Goal: Task Accomplishment & Management: Use online tool/utility

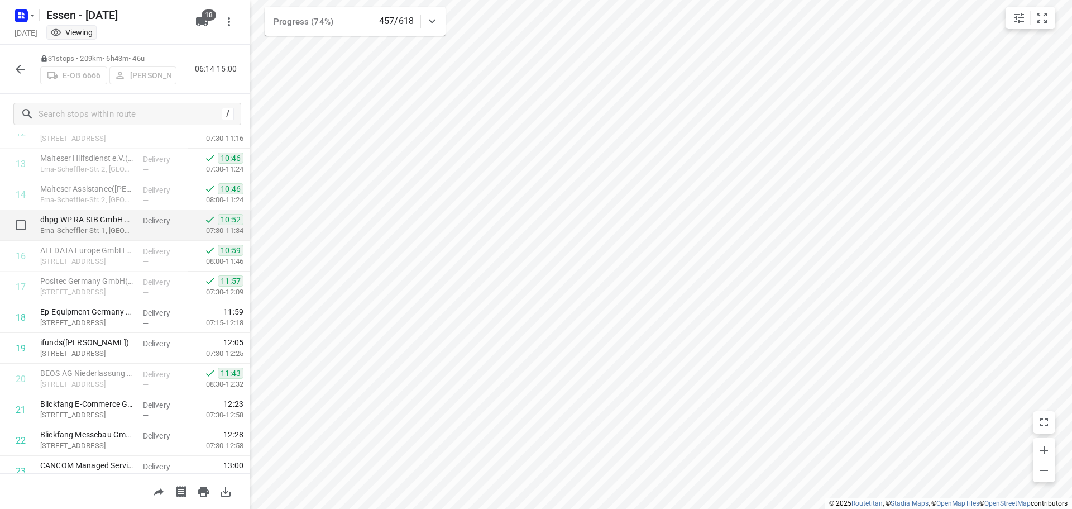
scroll to position [420, 0]
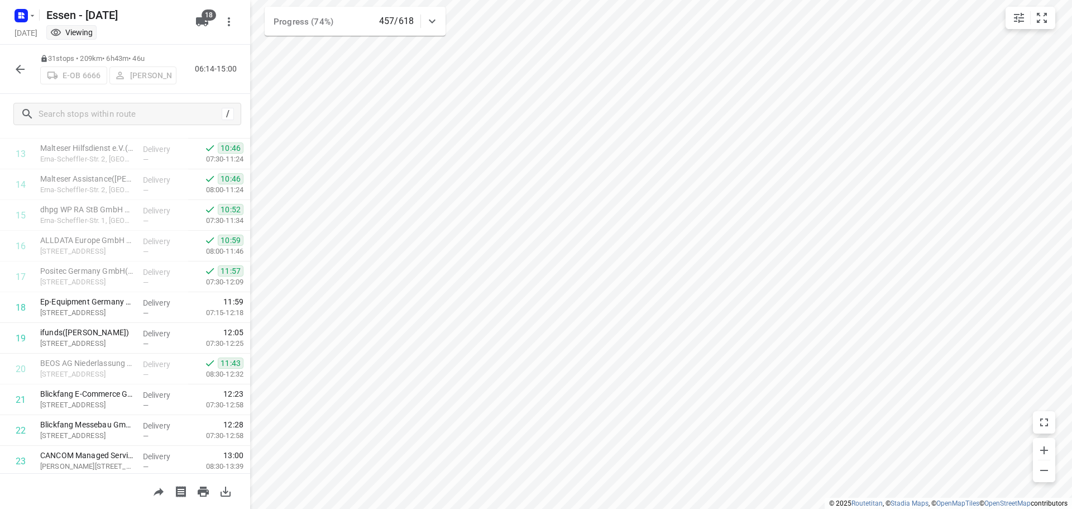
click at [17, 70] on icon "button" at bounding box center [20, 69] width 9 height 9
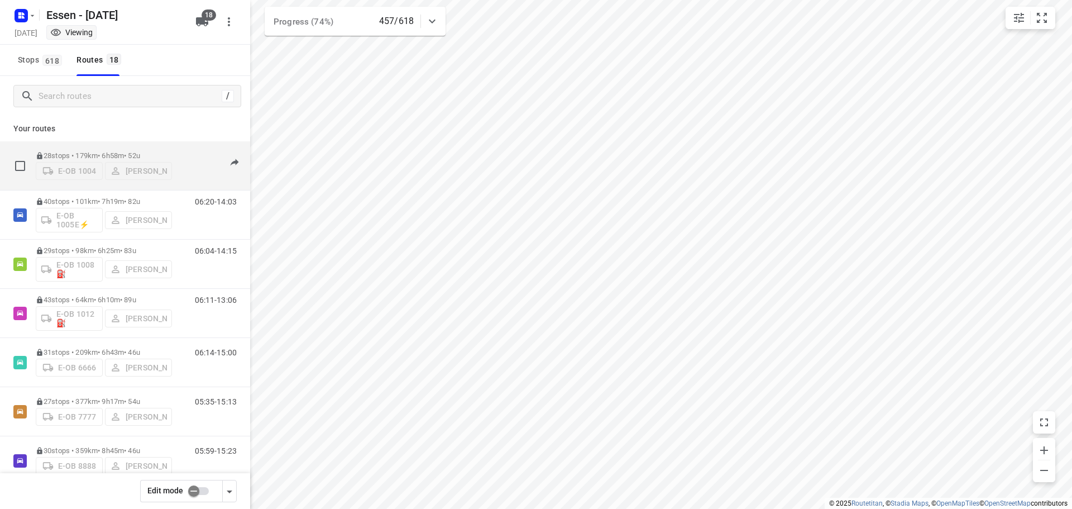
click at [98, 154] on p "28 stops • 179km • 6h58m • [DATE]" at bounding box center [104, 155] width 136 height 8
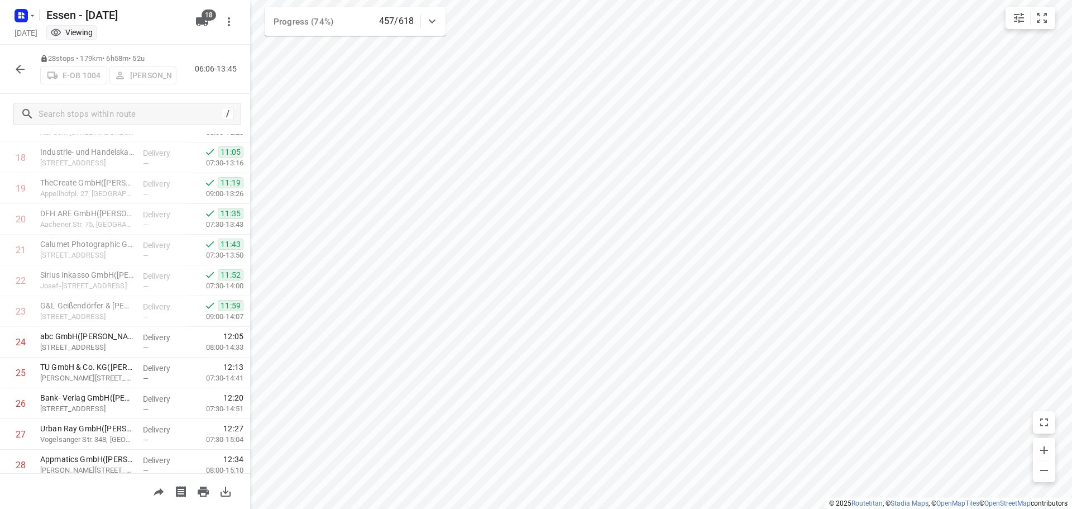
scroll to position [590, 0]
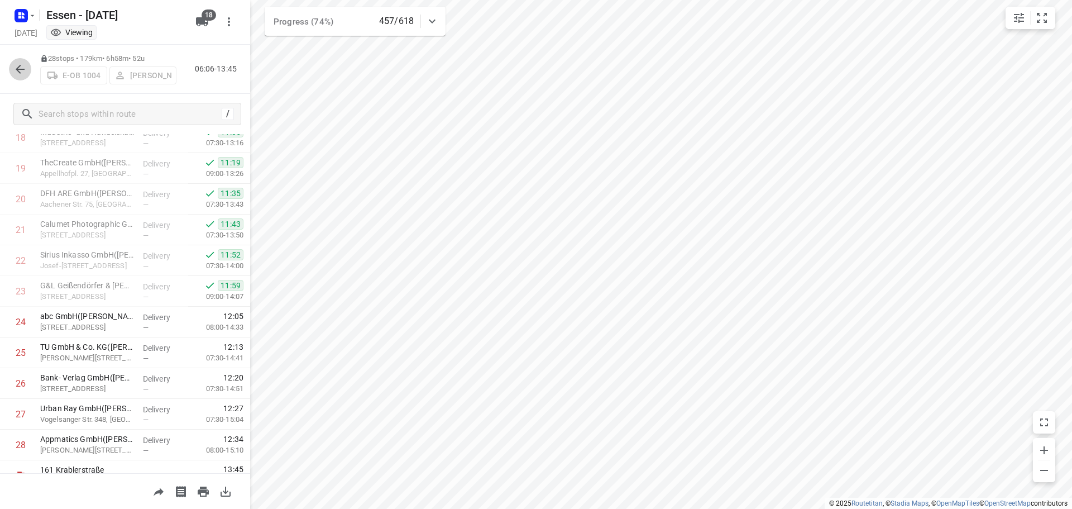
click at [20, 72] on icon "button" at bounding box center [20, 69] width 9 height 9
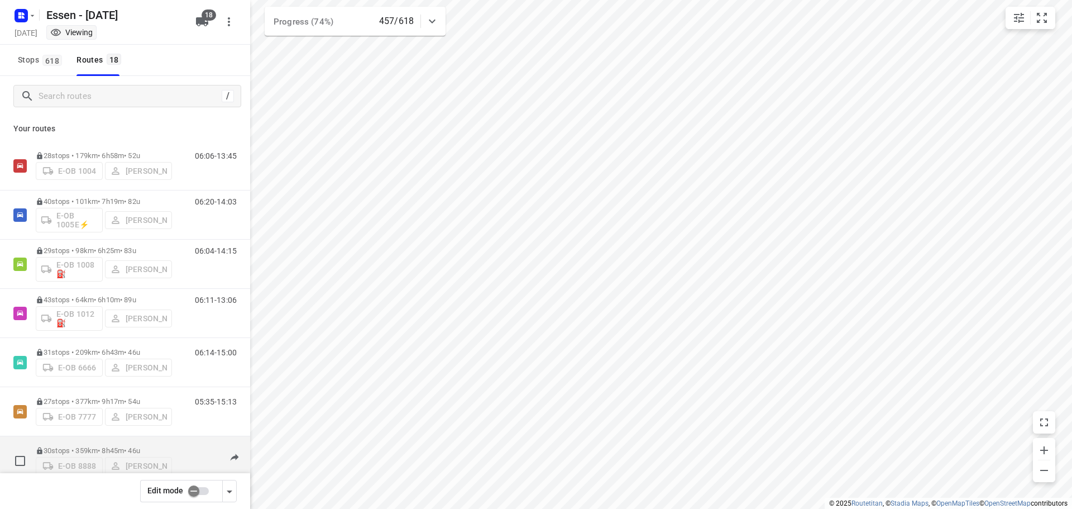
click at [87, 446] on p "30 stops • 359km • 8h45m • [DATE]" at bounding box center [104, 450] width 136 height 8
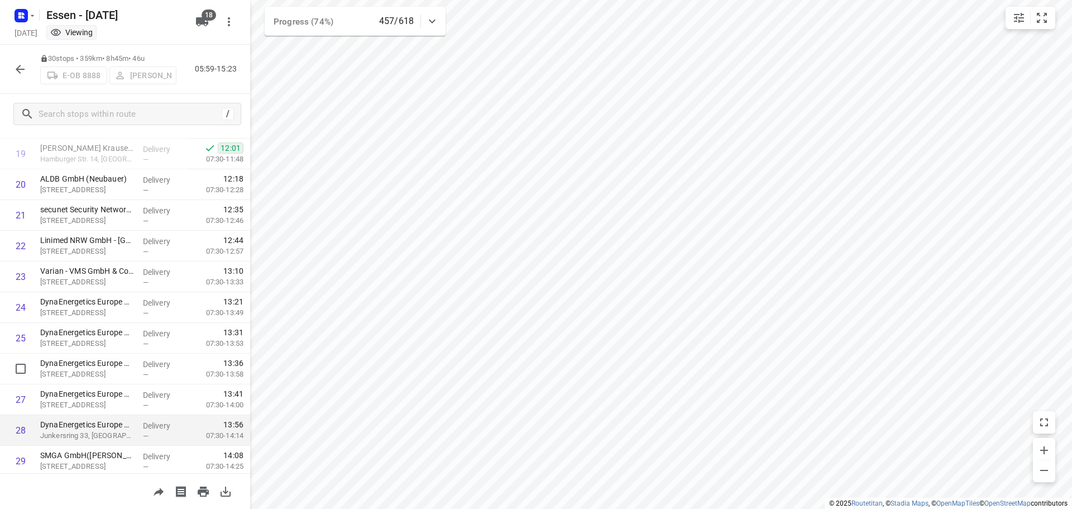
scroll to position [603, 0]
click at [21, 71] on icon "button" at bounding box center [19, 69] width 13 height 13
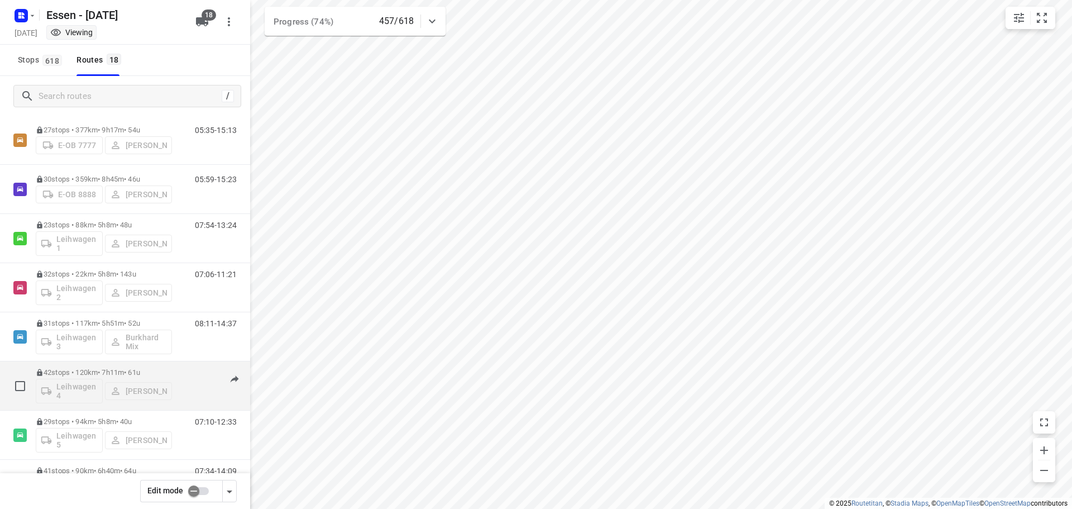
scroll to position [274, 0]
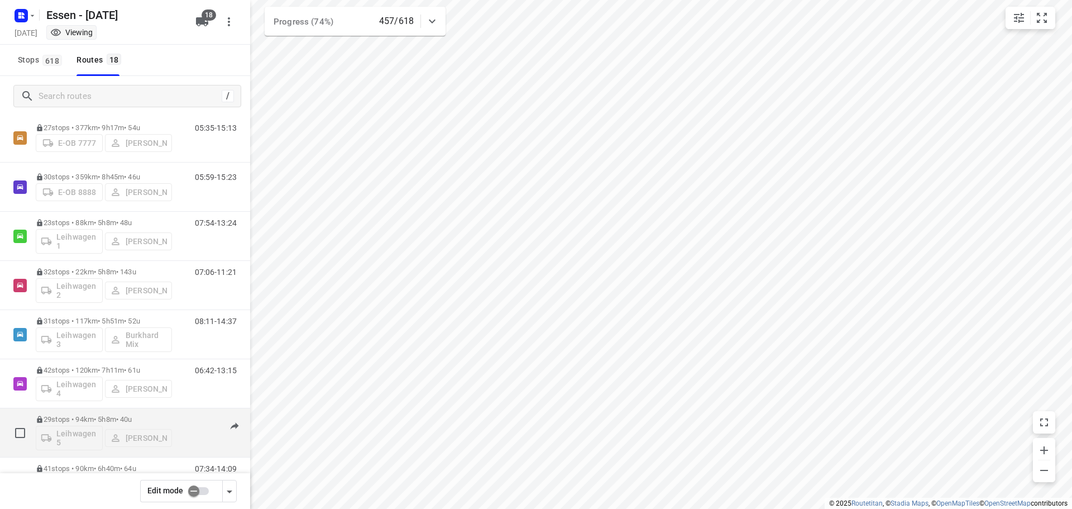
click at [102, 417] on p "29 stops • 94km • 5h8m • [DATE]" at bounding box center [104, 419] width 136 height 8
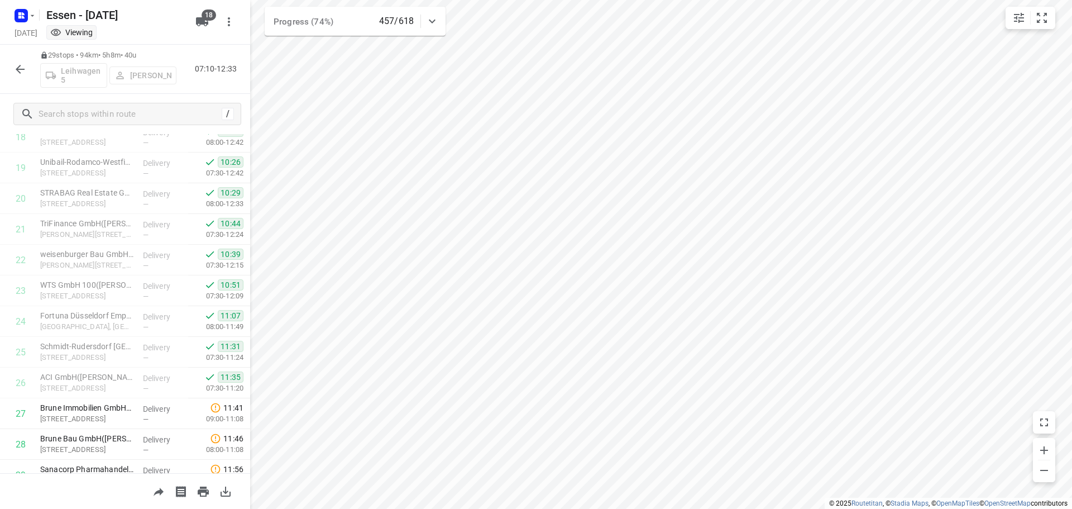
scroll to position [638, 0]
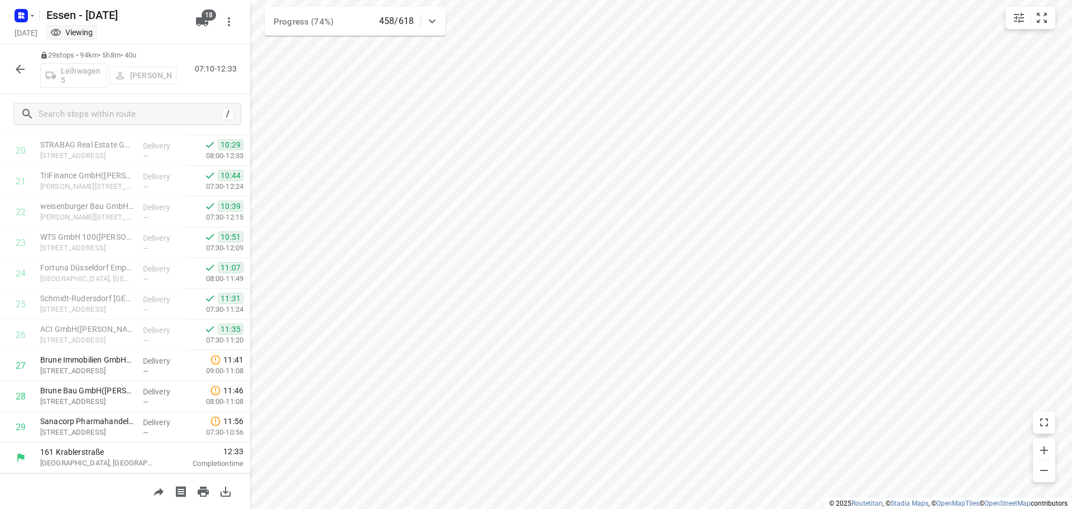
click at [16, 68] on icon "button" at bounding box center [19, 69] width 13 height 13
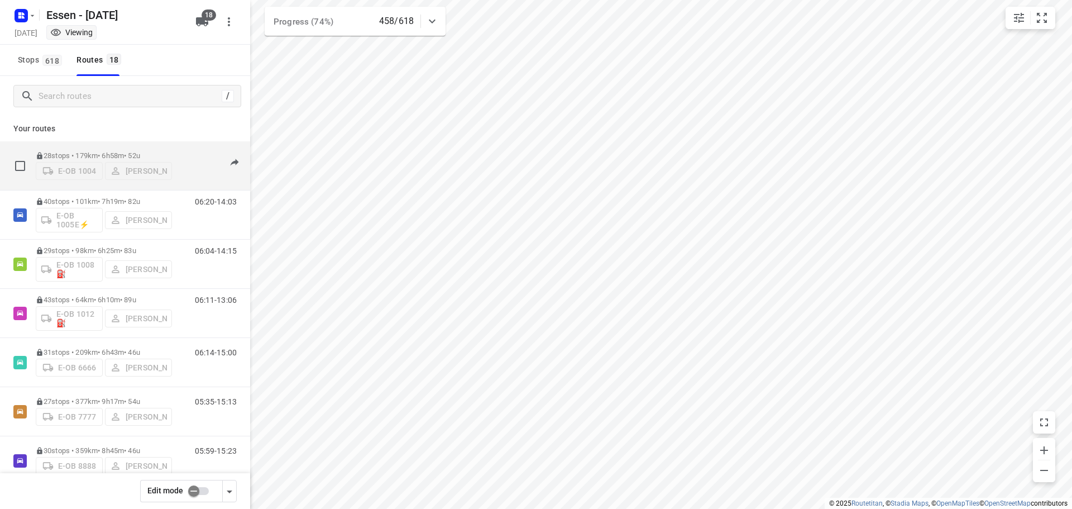
click at [104, 146] on div "28 stops • 179km • 6h58m • [DATE] E-OB 1004 [PERSON_NAME]" at bounding box center [104, 166] width 136 height 40
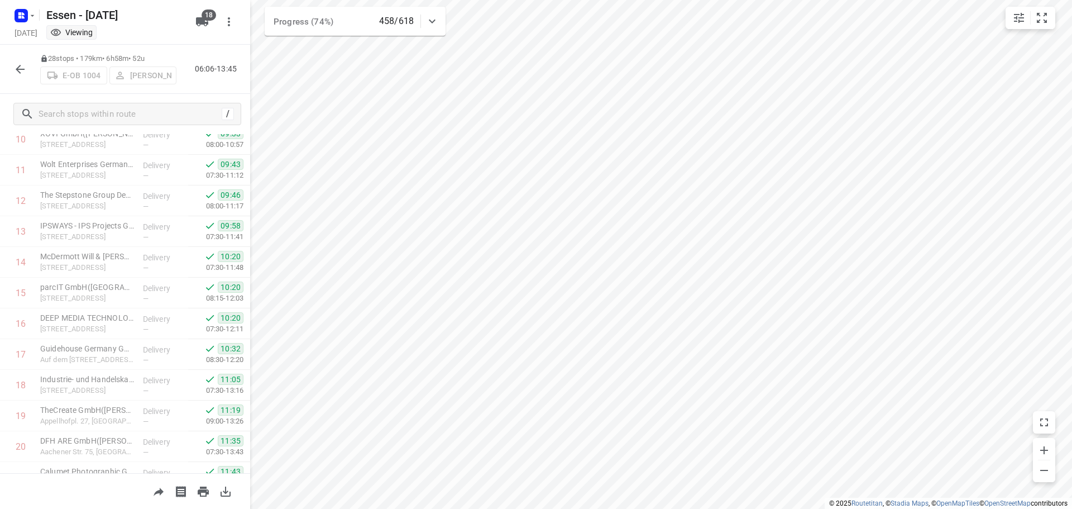
scroll to position [607, 0]
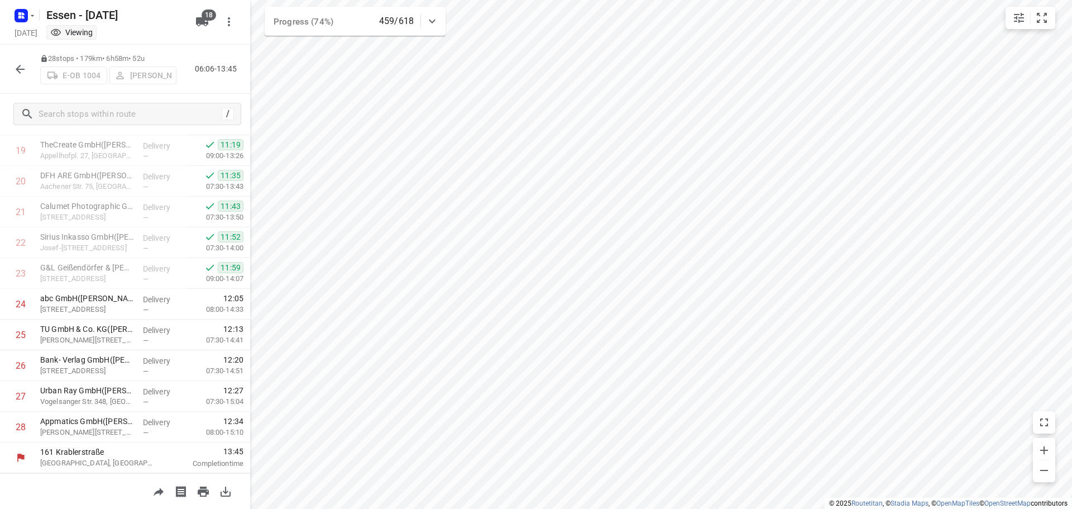
click at [21, 67] on icon "button" at bounding box center [19, 69] width 13 height 13
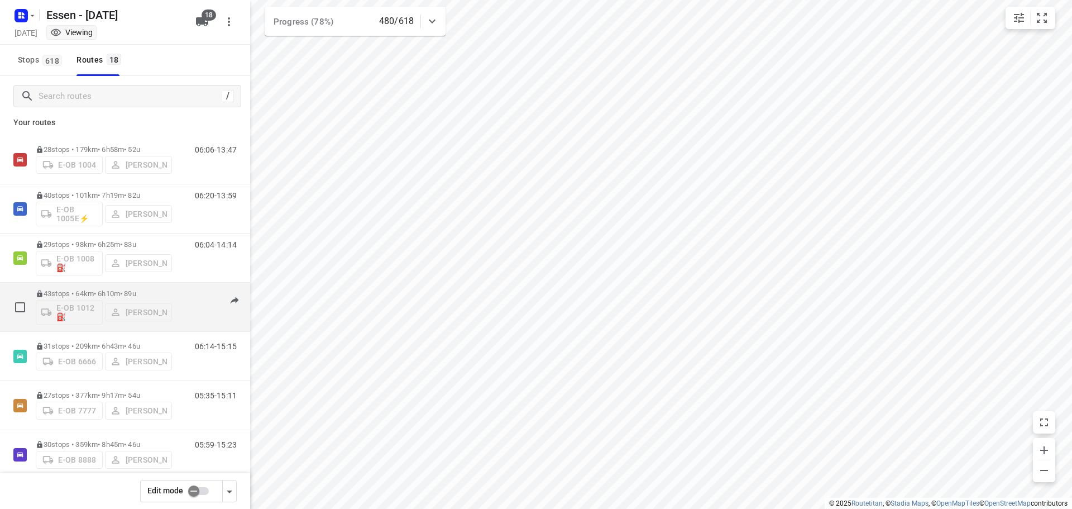
scroll to position [7, 0]
click at [128, 291] on p "43 stops • 64km • 6h10m • [DATE]" at bounding box center [104, 293] width 136 height 8
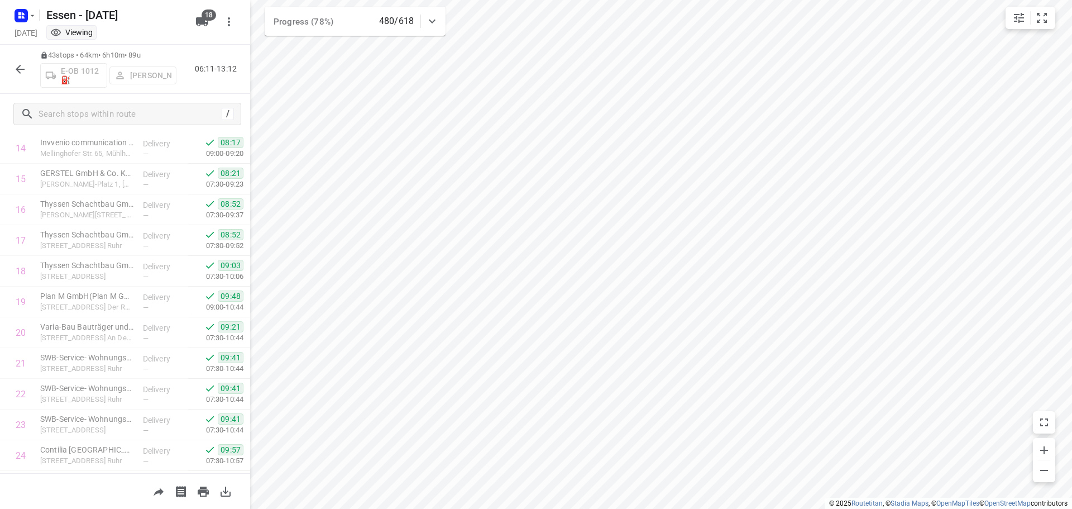
scroll to position [444, 0]
